Goal: Navigation & Orientation: Understand site structure

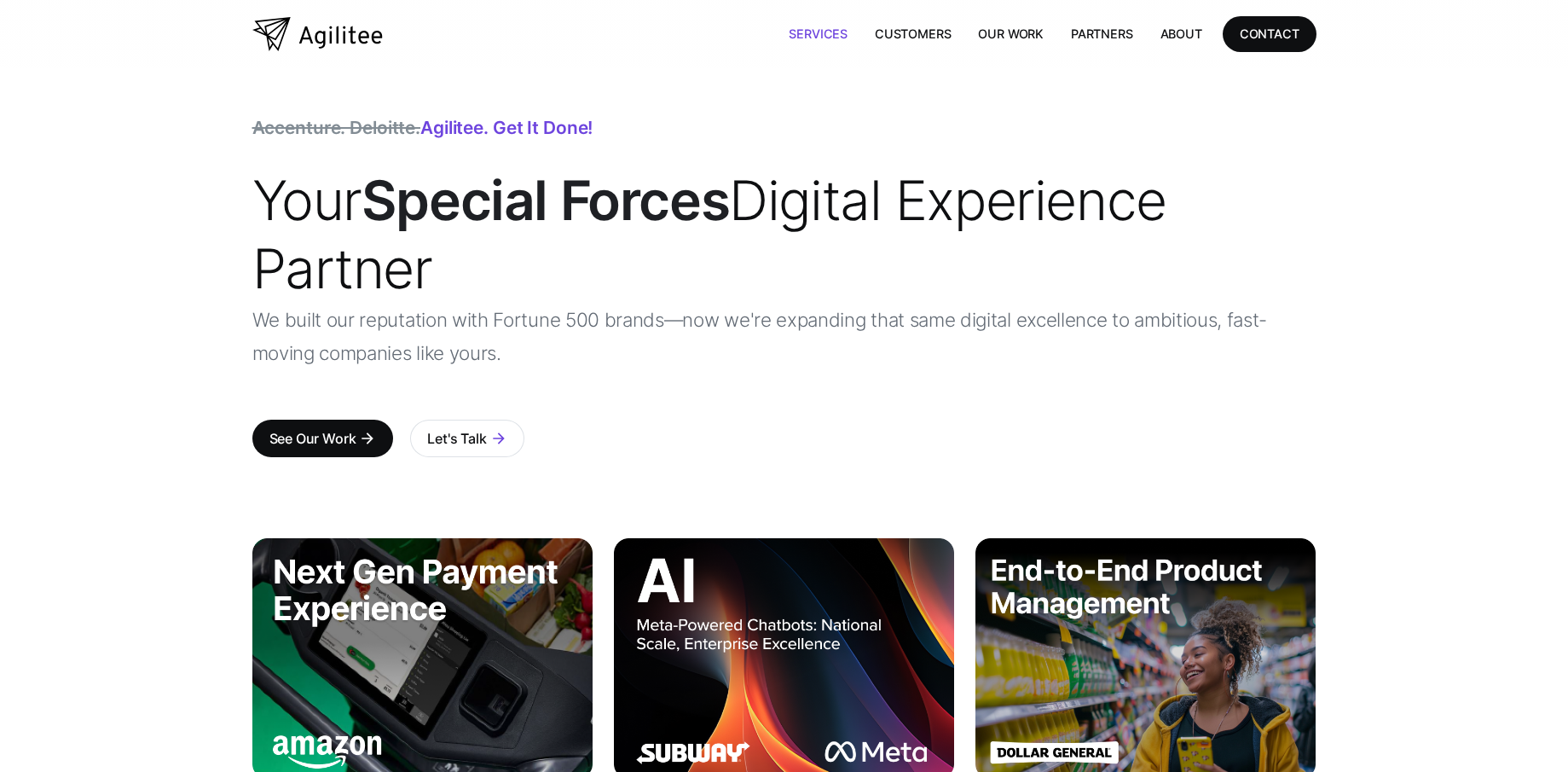
click at [808, 32] on link "Services" at bounding box center [818, 33] width 86 height 35
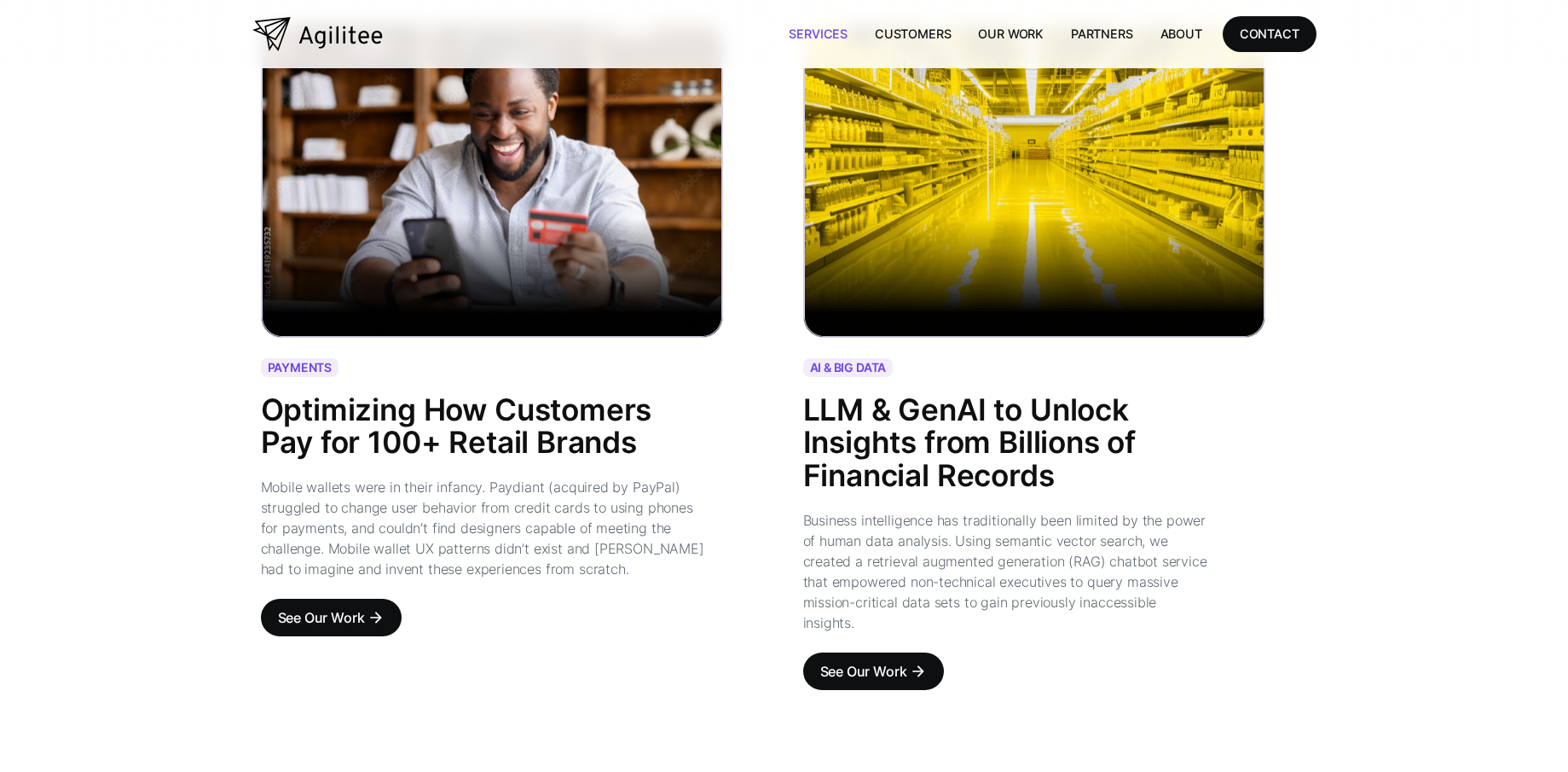
scroll to position [1881, 0]
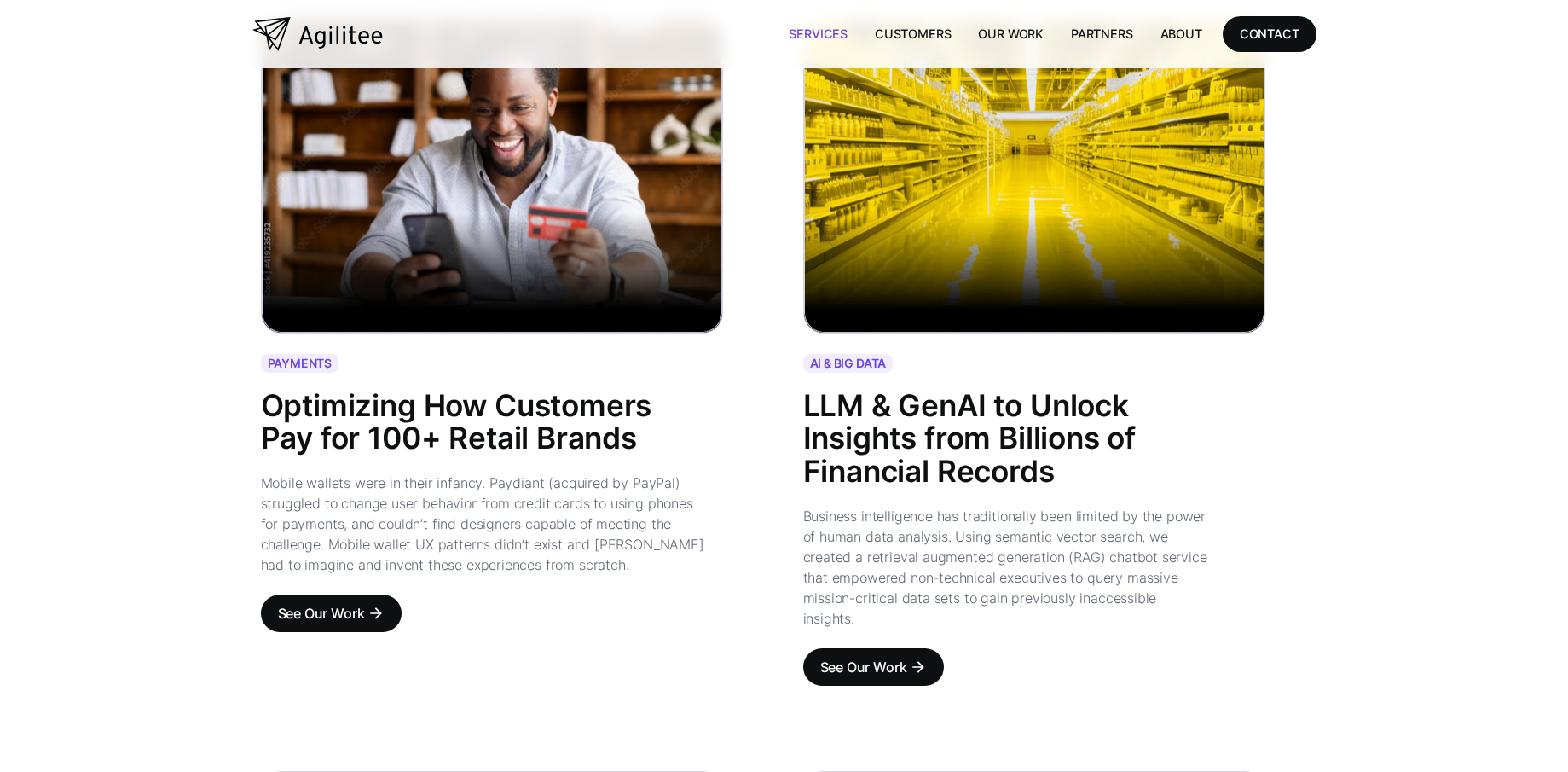
click at [273, 27] on img "home" at bounding box center [318, 34] width 130 height 34
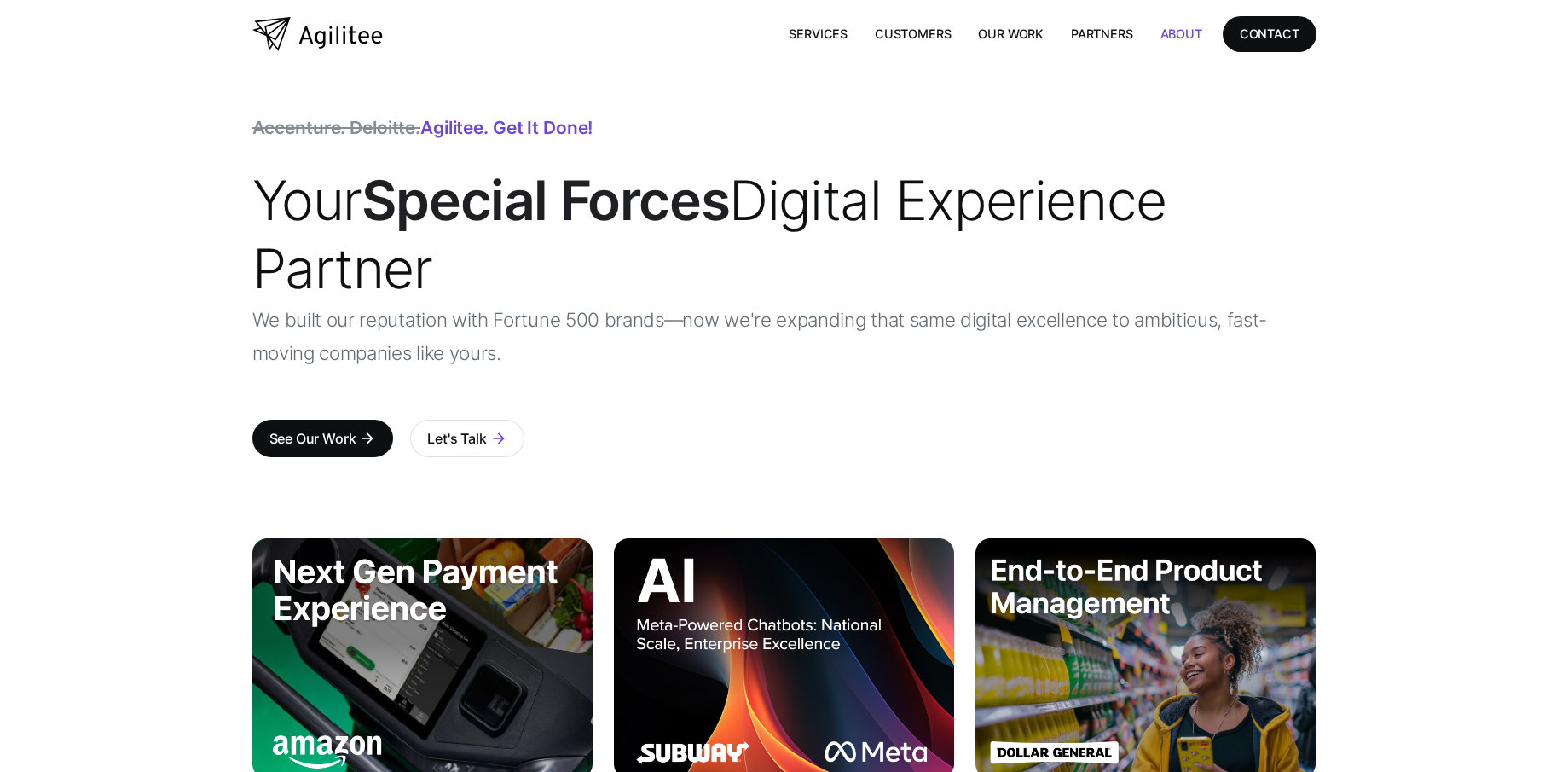
click at [1181, 40] on link "About" at bounding box center [1181, 33] width 69 height 35
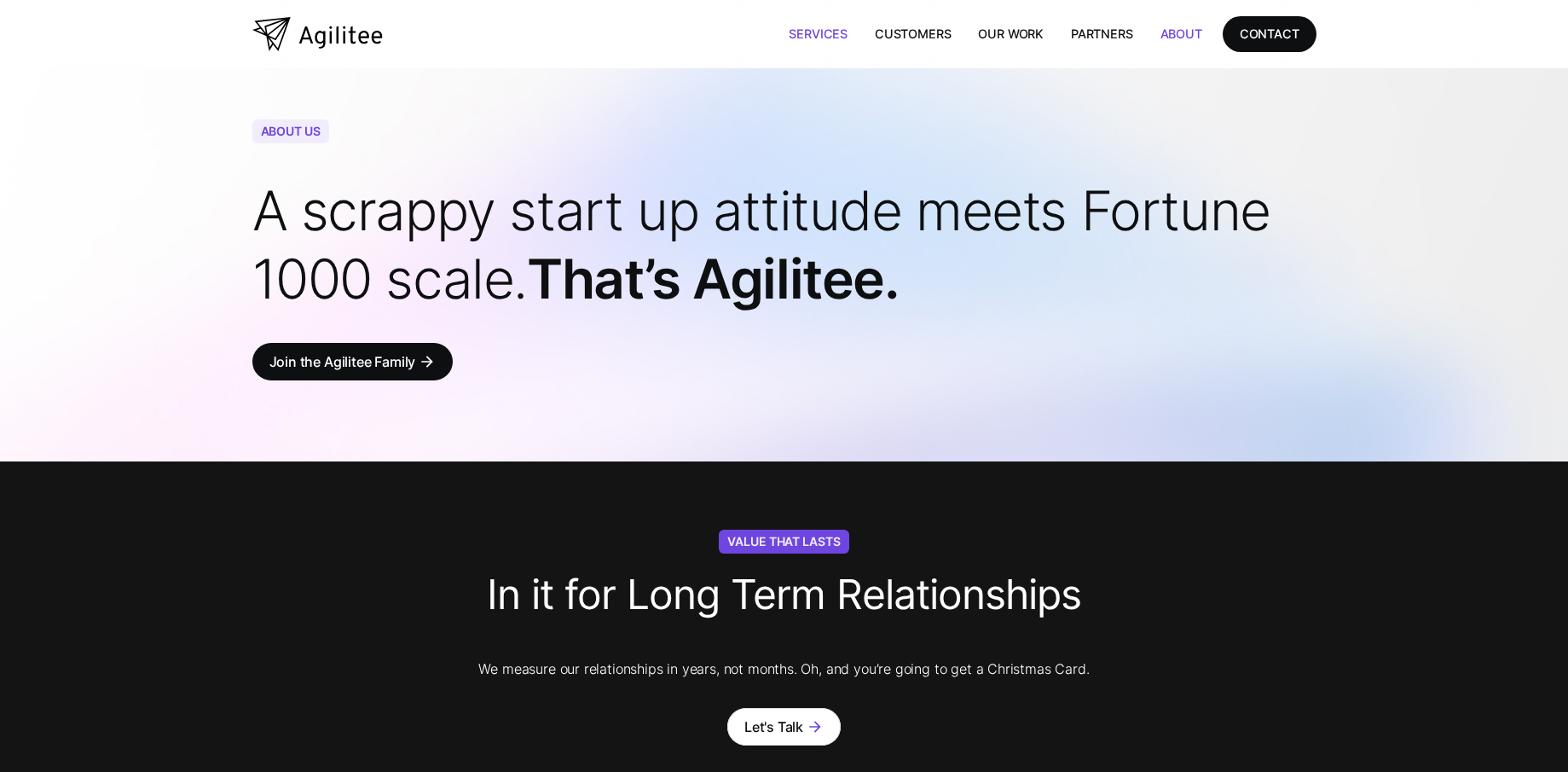
click at [820, 33] on link "Services" at bounding box center [818, 33] width 86 height 35
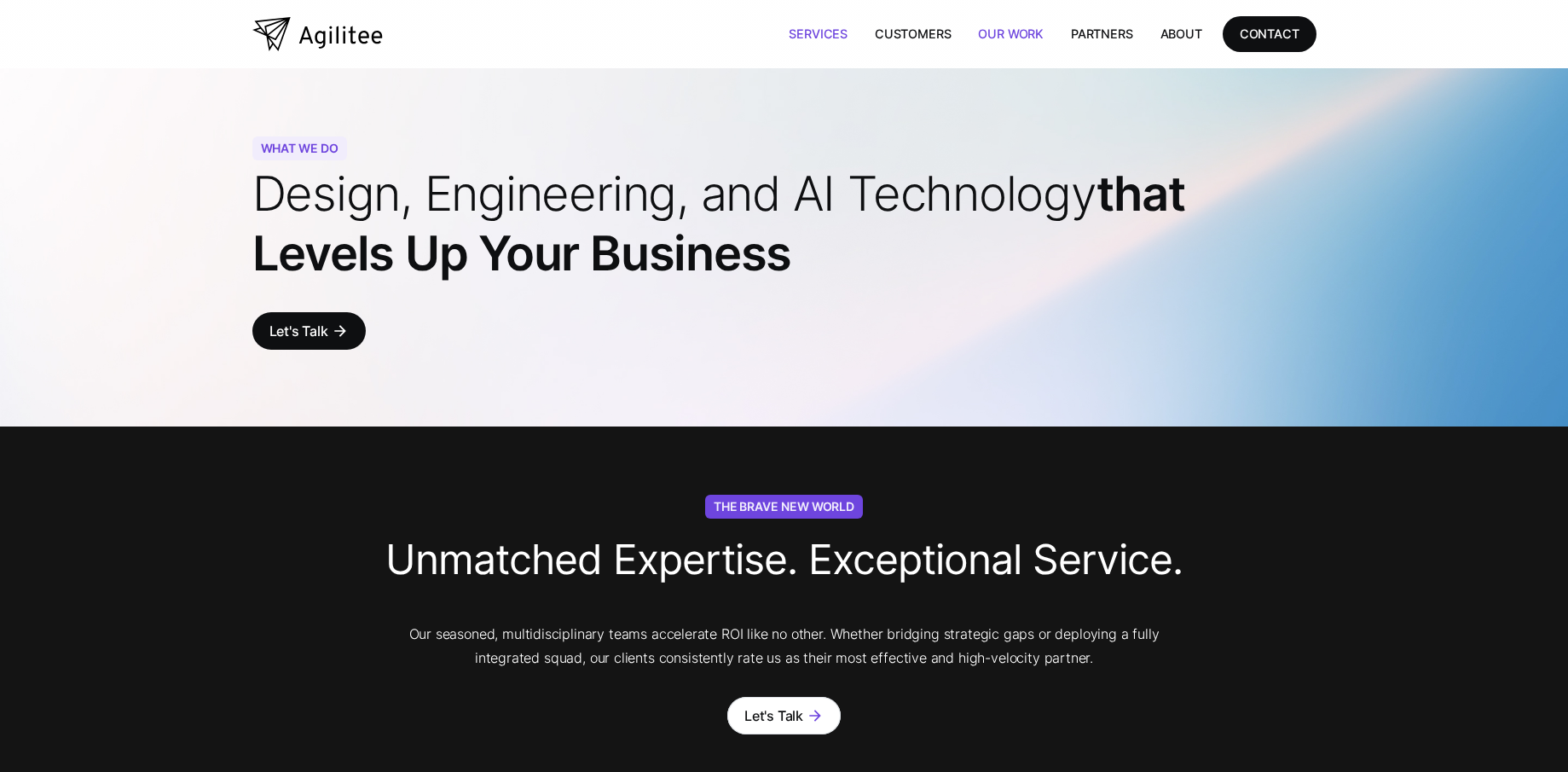
click at [1003, 29] on link "Our Work" at bounding box center [1011, 33] width 93 height 35
click at [330, 32] on img "home" at bounding box center [318, 34] width 130 height 34
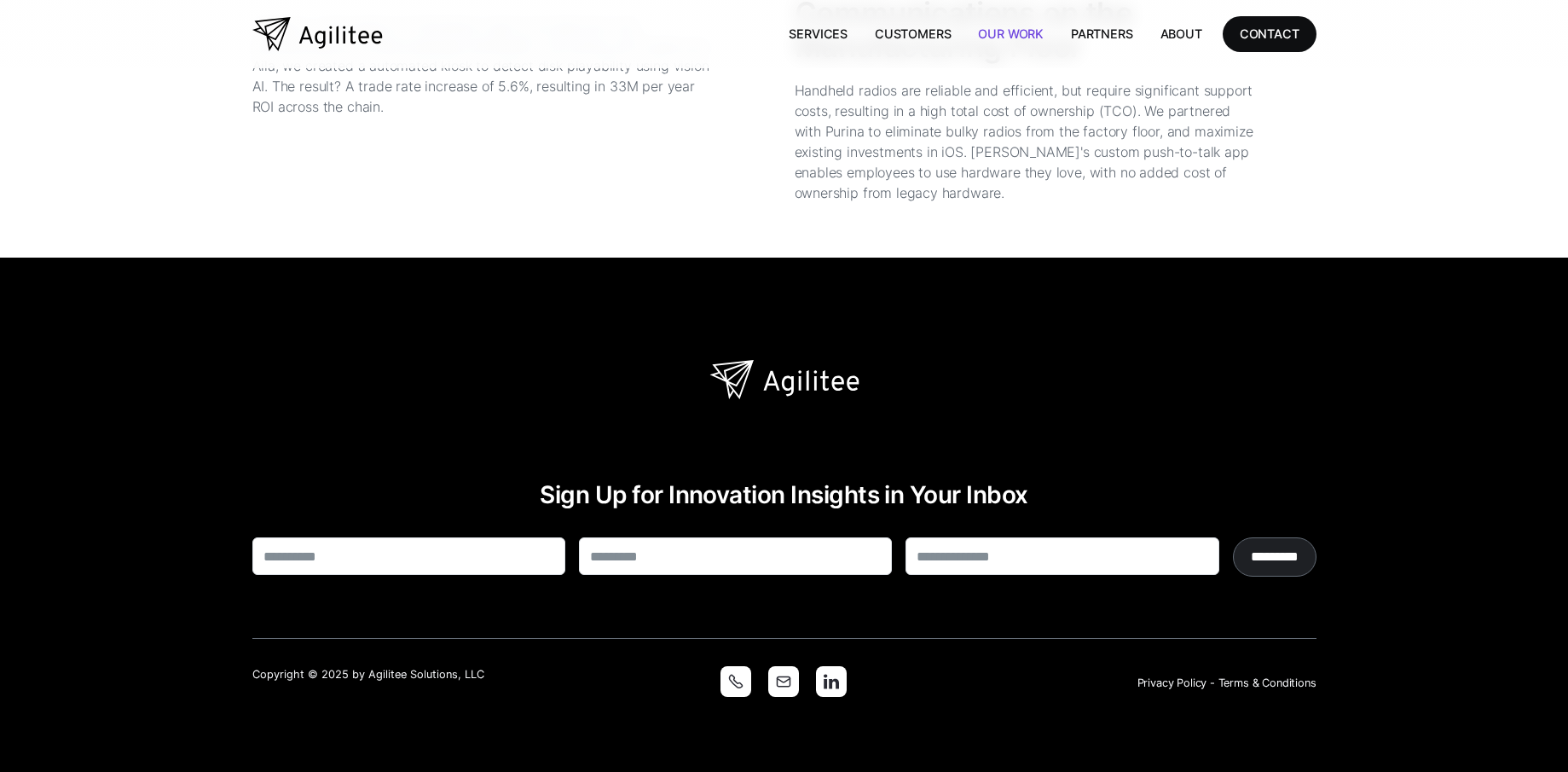
scroll to position [4691, 0]
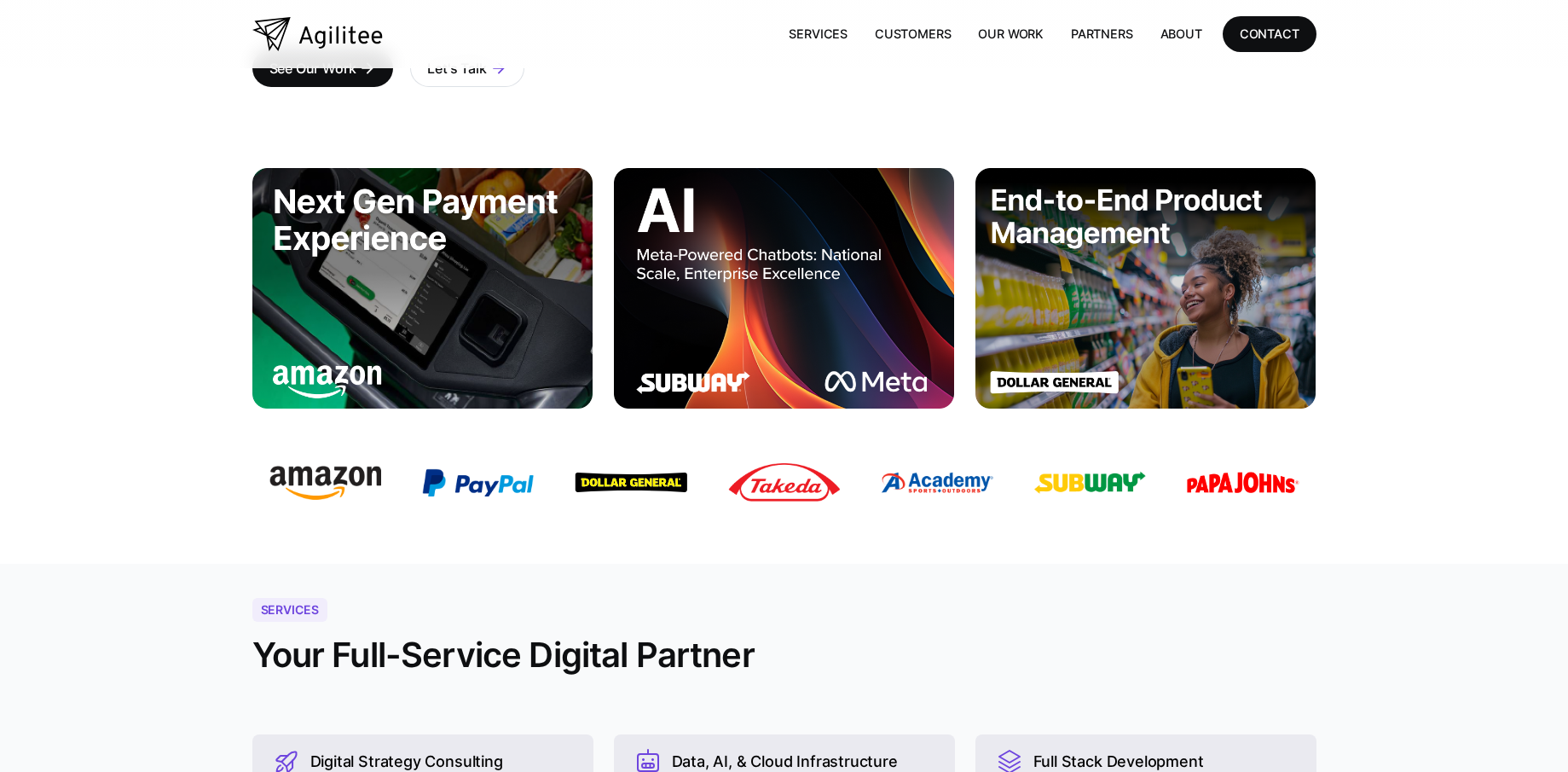
scroll to position [372, 0]
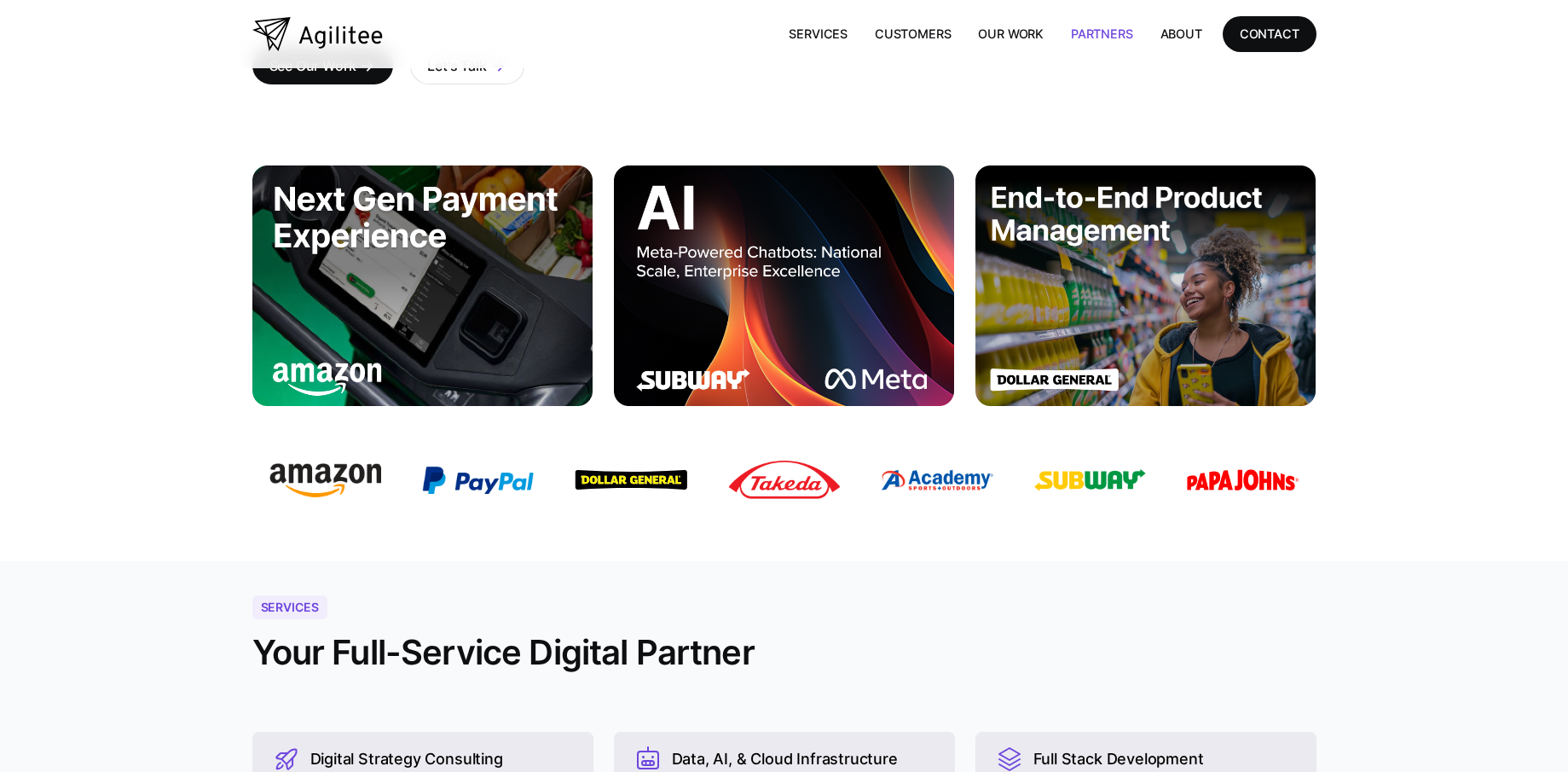
click at [1124, 39] on link "Partners" at bounding box center [1102, 33] width 90 height 35
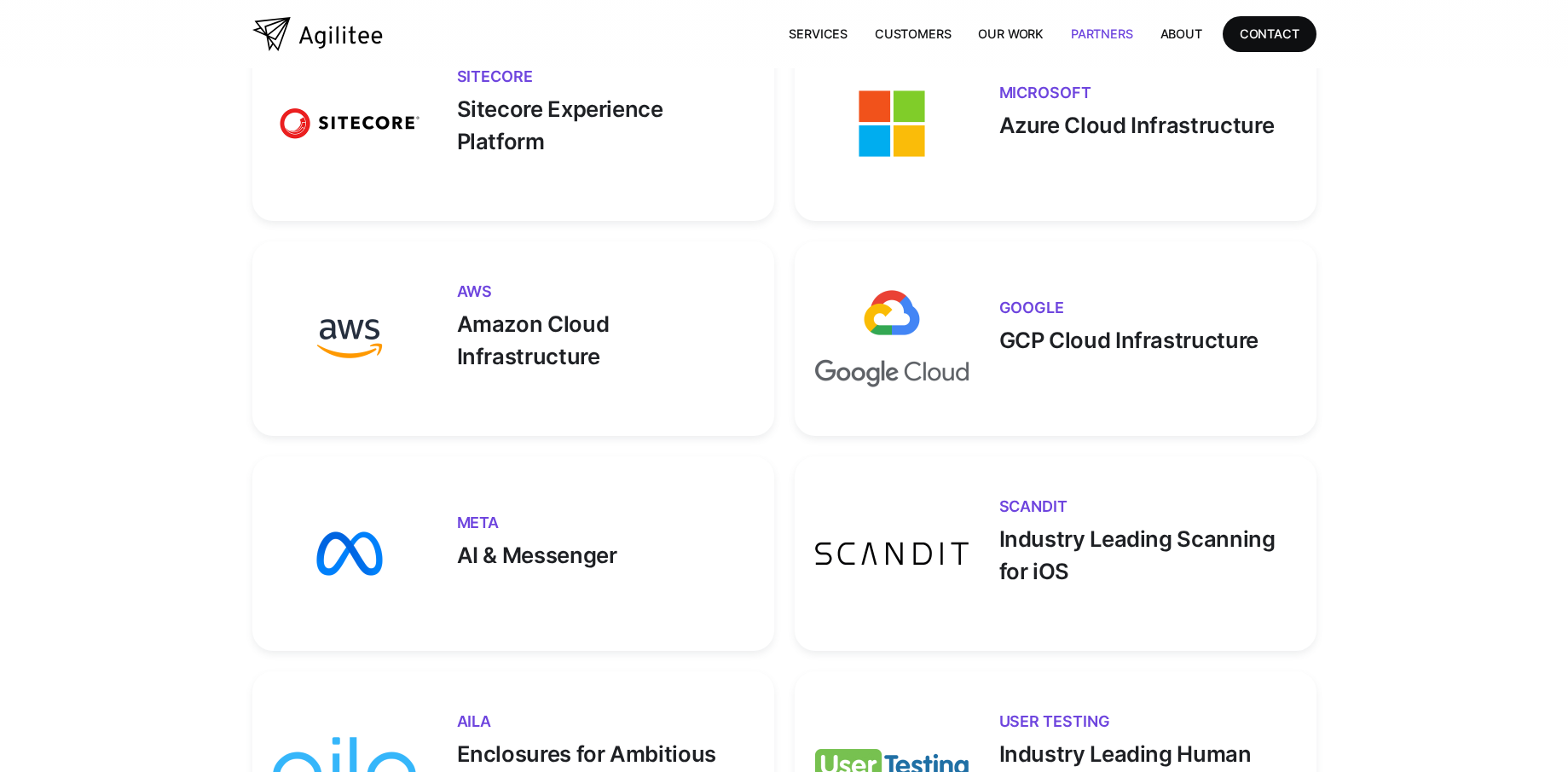
scroll to position [1060, 0]
